Goal: Transaction & Acquisition: Download file/media

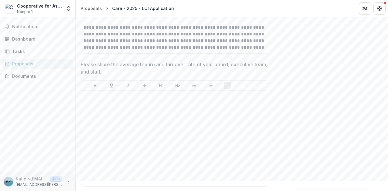
scroll to position [3211, 0]
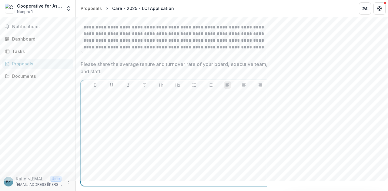
click at [164, 123] on div at bounding box center [177, 138] width 188 height 91
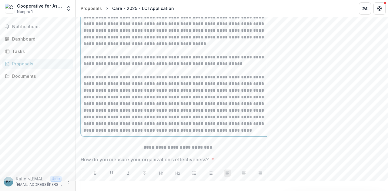
scroll to position [3329, 0]
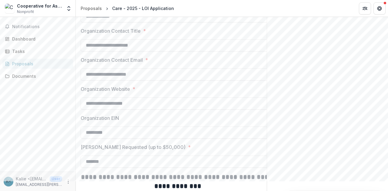
scroll to position [0, 0]
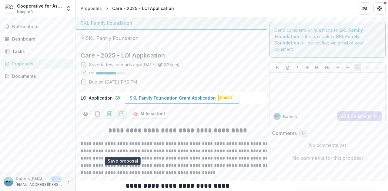
click at [120, 117] on icon "download-proposal" at bounding box center [122, 114] width 6 height 6
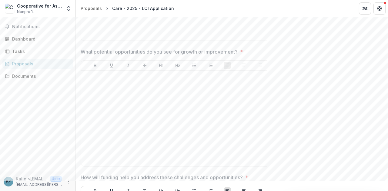
scroll to position [4089, 0]
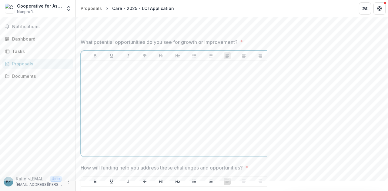
click at [174, 139] on div at bounding box center [177, 108] width 188 height 91
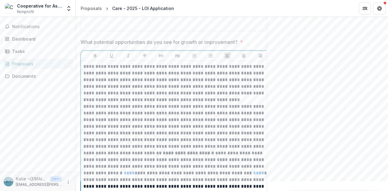
scroll to position [4143, 0]
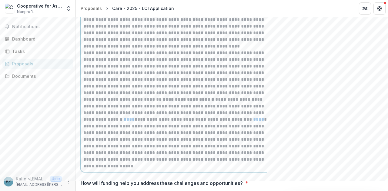
click at [182, 50] on p "**********" at bounding box center [177, 30] width 189 height 40
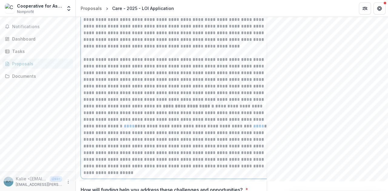
click at [160, 130] on p "**********" at bounding box center [177, 92] width 189 height 73
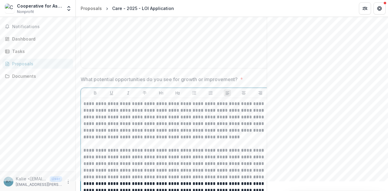
scroll to position [3961, 0]
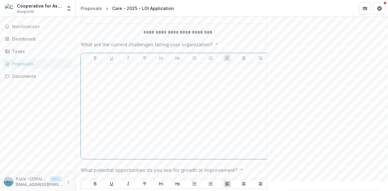
click at [153, 131] on div at bounding box center [177, 111] width 188 height 91
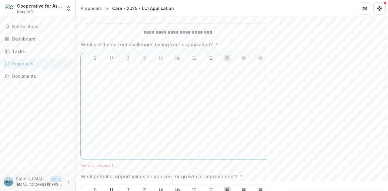
click at [165, 107] on div at bounding box center [177, 111] width 188 height 91
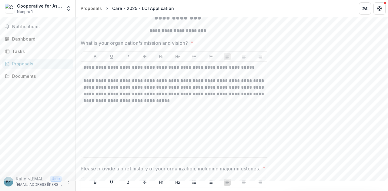
scroll to position [0, 0]
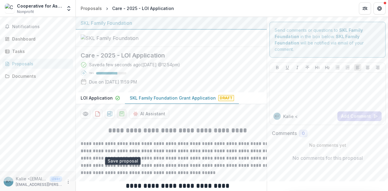
click at [121, 117] on icon "download-proposal" at bounding box center [122, 114] width 6 height 6
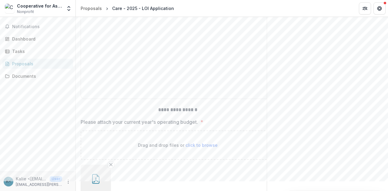
scroll to position [3574, 0]
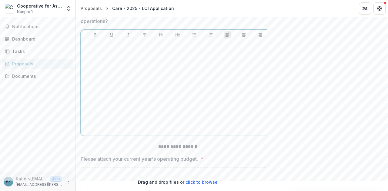
click at [151, 119] on div at bounding box center [177, 87] width 188 height 91
